Goal: Task Accomplishment & Management: Manage account settings

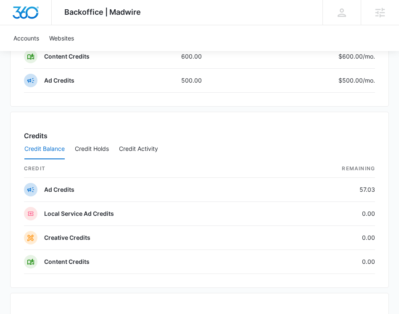
scroll to position [1300, 0]
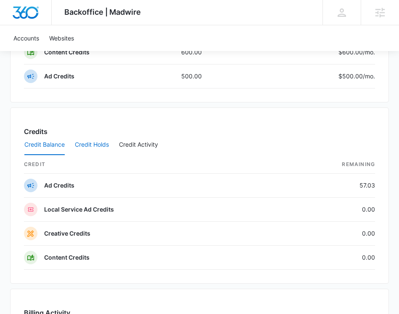
click at [102, 146] on button "Credit Holds" at bounding box center [92, 145] width 34 height 20
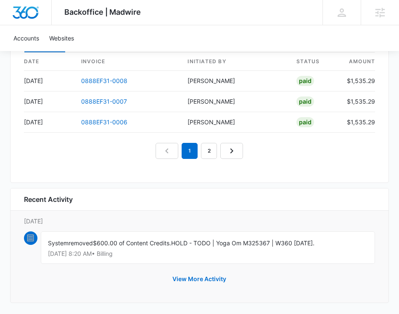
scroll to position [1566, 0]
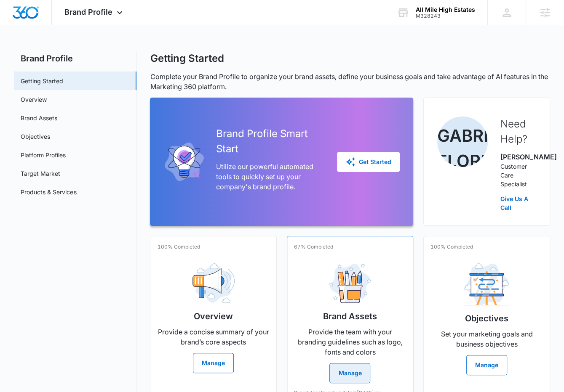
click at [335, 304] on img at bounding box center [350, 284] width 42 height 40
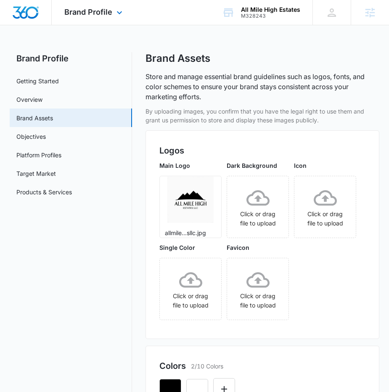
click at [98, 24] on div "Brand Profile Apps Reputation Websites Forms CRM Email Social Content Ads Intel…" at bounding box center [94, 12] width 85 height 25
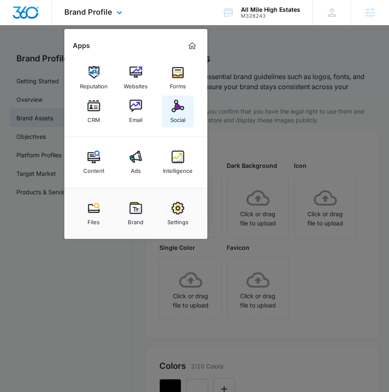
click at [168, 120] on link "Social" at bounding box center [178, 112] width 32 height 32
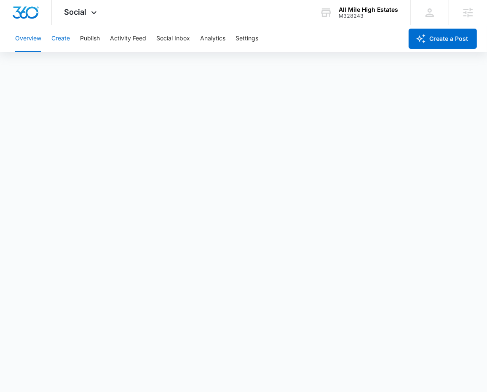
click at [70, 38] on div "Overview Create Publish Activity Feed Social Inbox Analytics Settings" at bounding box center [206, 38] width 392 height 27
click at [60, 40] on button "Create" at bounding box center [60, 38] width 19 height 27
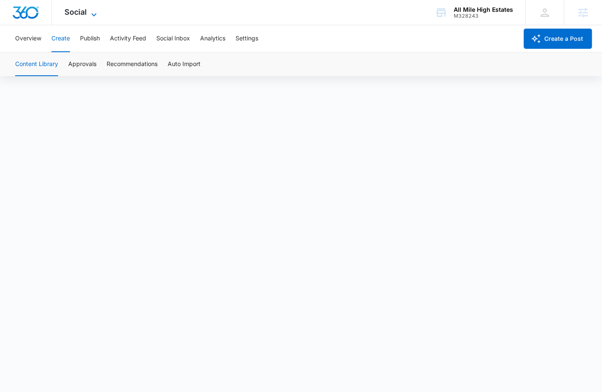
click at [91, 11] on icon at bounding box center [94, 15] width 10 height 10
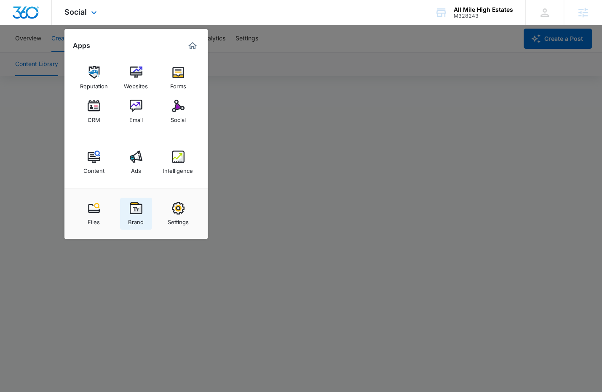
click at [134, 201] on link "Brand" at bounding box center [136, 214] width 32 height 32
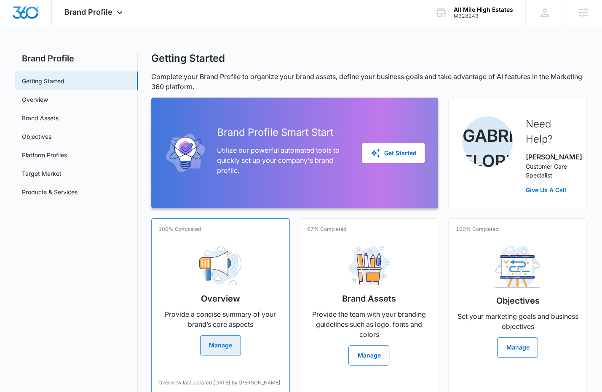
click at [183, 239] on div "100% Completed" at bounding box center [220, 232] width 124 height 13
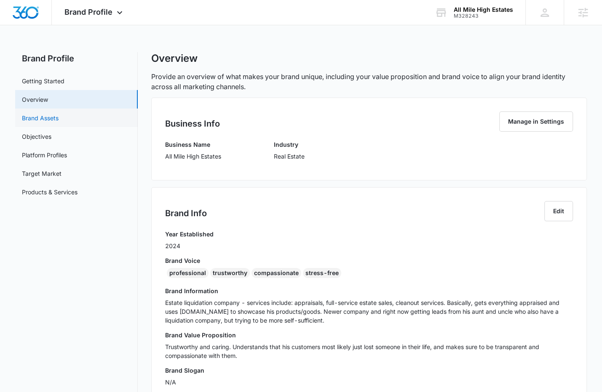
click at [59, 120] on link "Brand Assets" at bounding box center [40, 118] width 37 height 9
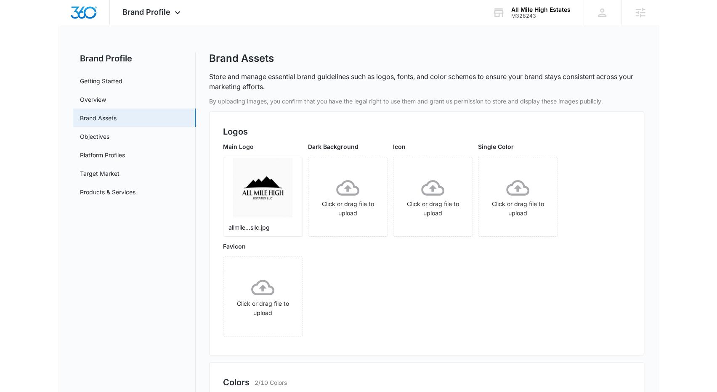
scroll to position [64, 0]
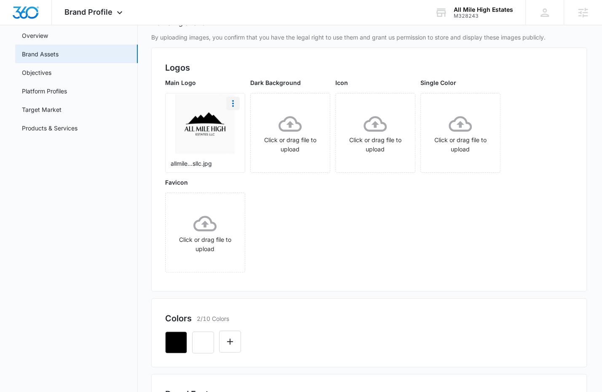
click at [232, 103] on icon "More" at bounding box center [233, 103] width 2 height 7
click at [247, 126] on div "Download" at bounding box center [250, 127] width 27 height 6
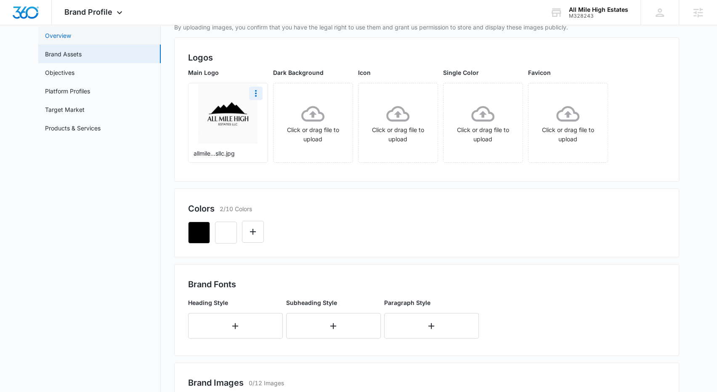
click at [71, 40] on link "Overview" at bounding box center [58, 35] width 26 height 9
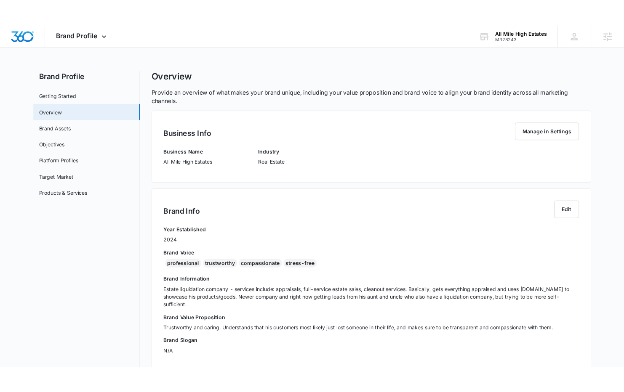
scroll to position [27, 0]
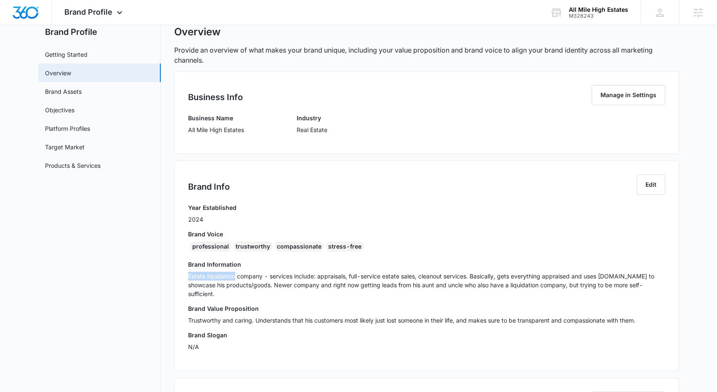
drag, startPoint x: 235, startPoint y: 276, endPoint x: 173, endPoint y: 277, distance: 61.5
click at [173, 277] on div "Brand Profile Getting Started Overview Brand Assets Objectives Platform Profile…" at bounding box center [358, 292] width 641 height 532
copy p "Estate liquidation"
click at [563, 181] on div "Brand Info Edit" at bounding box center [426, 189] width 477 height 29
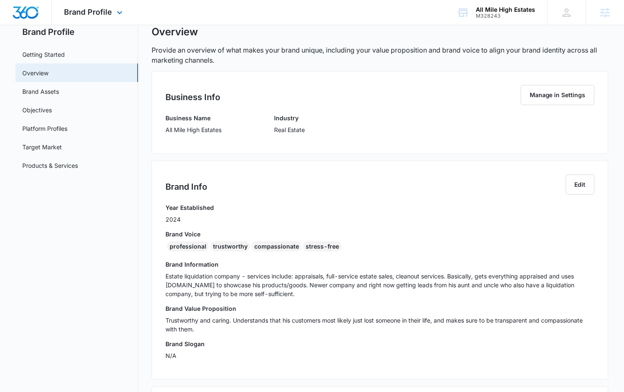
click at [108, 22] on div "Brand Profile Apps Reputation Websites Forms CRM Email Social Content Ads Intel…" at bounding box center [94, 12] width 85 height 25
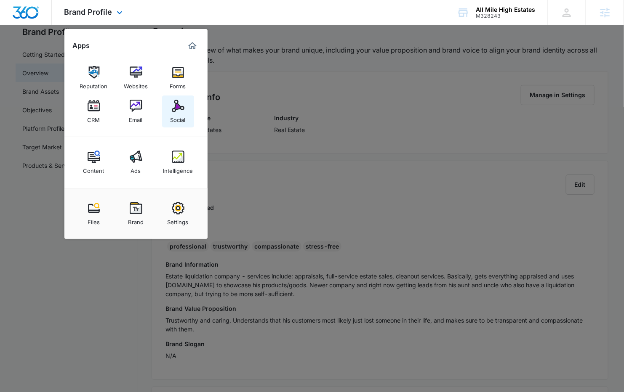
click at [178, 109] on img at bounding box center [178, 106] width 13 height 13
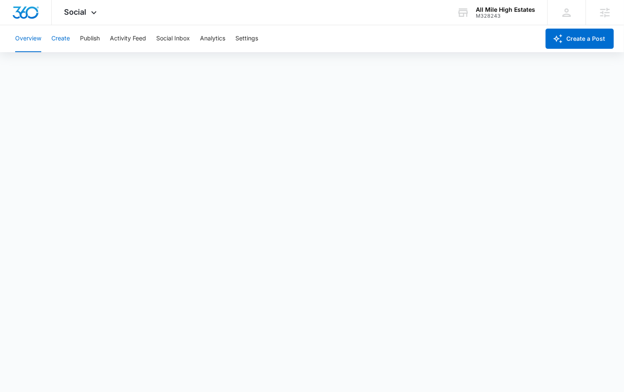
click at [57, 49] on button "Create" at bounding box center [60, 38] width 19 height 27
